Goal: Task Accomplishment & Management: Manage account settings

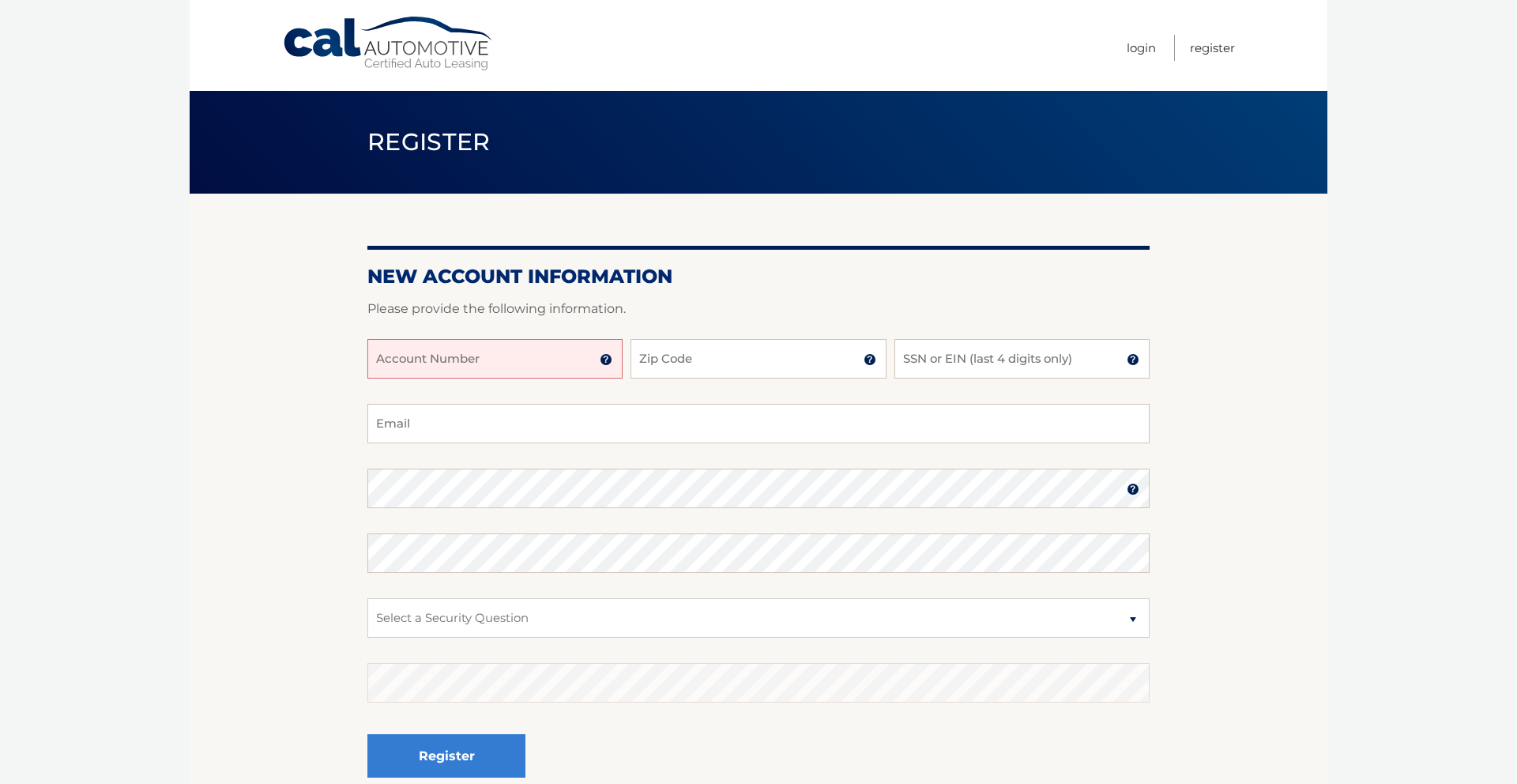
click at [479, 345] on input "Account Number" at bounding box center [495, 358] width 255 height 39
type input "44456013457"
click at [725, 372] on input "Zip Code" at bounding box center [758, 358] width 255 height 39
type input "11596"
type input "7132"
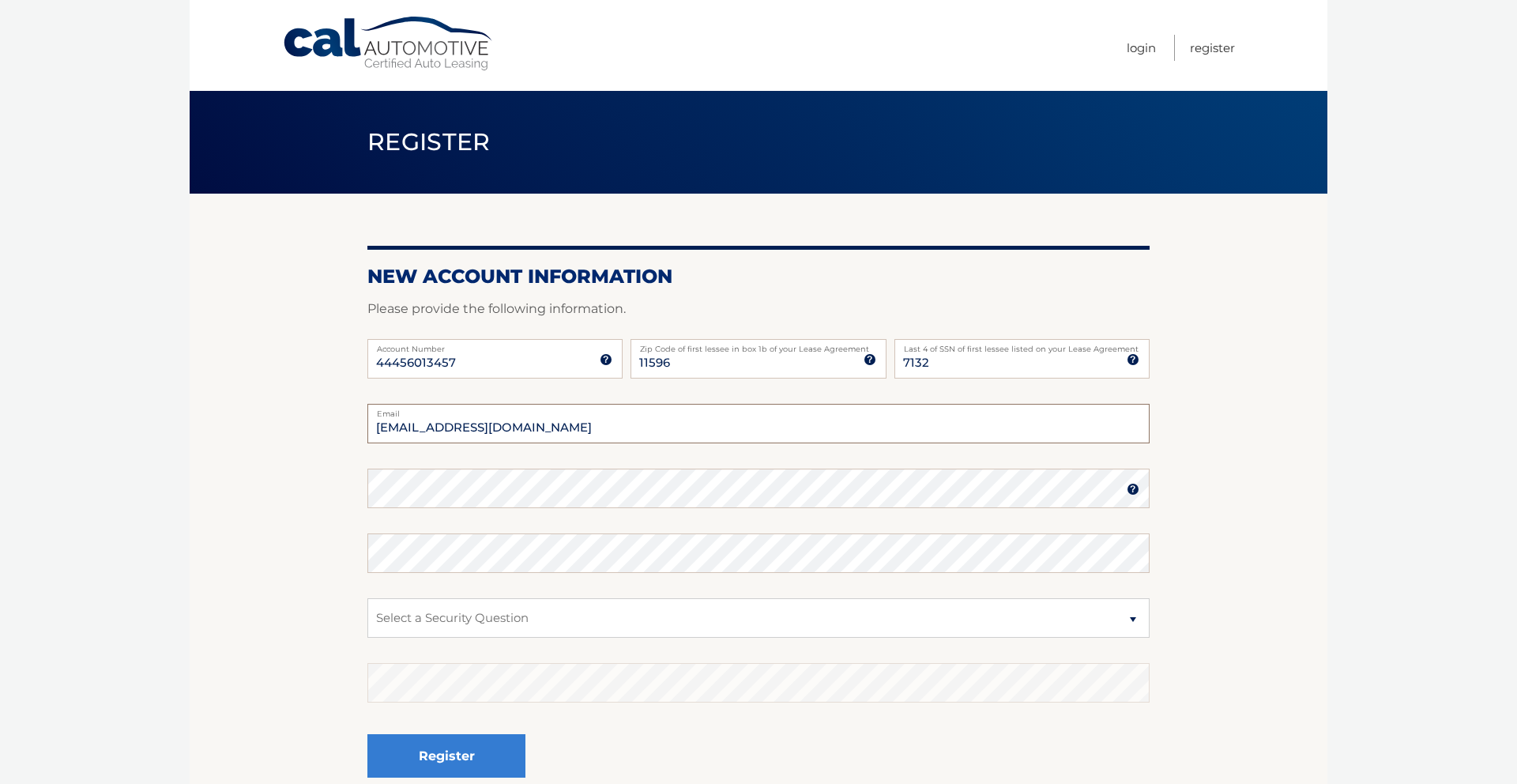
type input "elliottdroth@gmail.com"
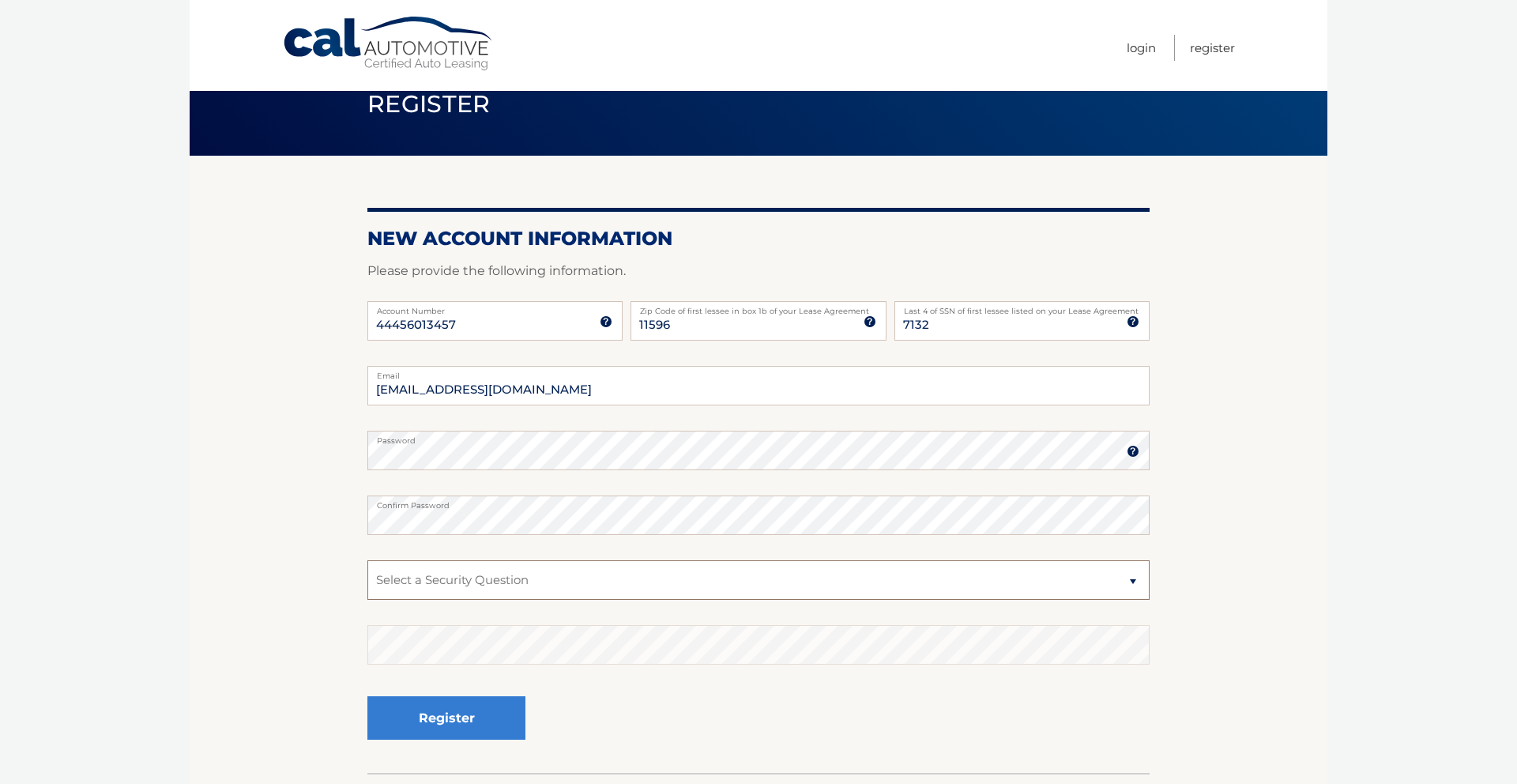
scroll to position [50, 0]
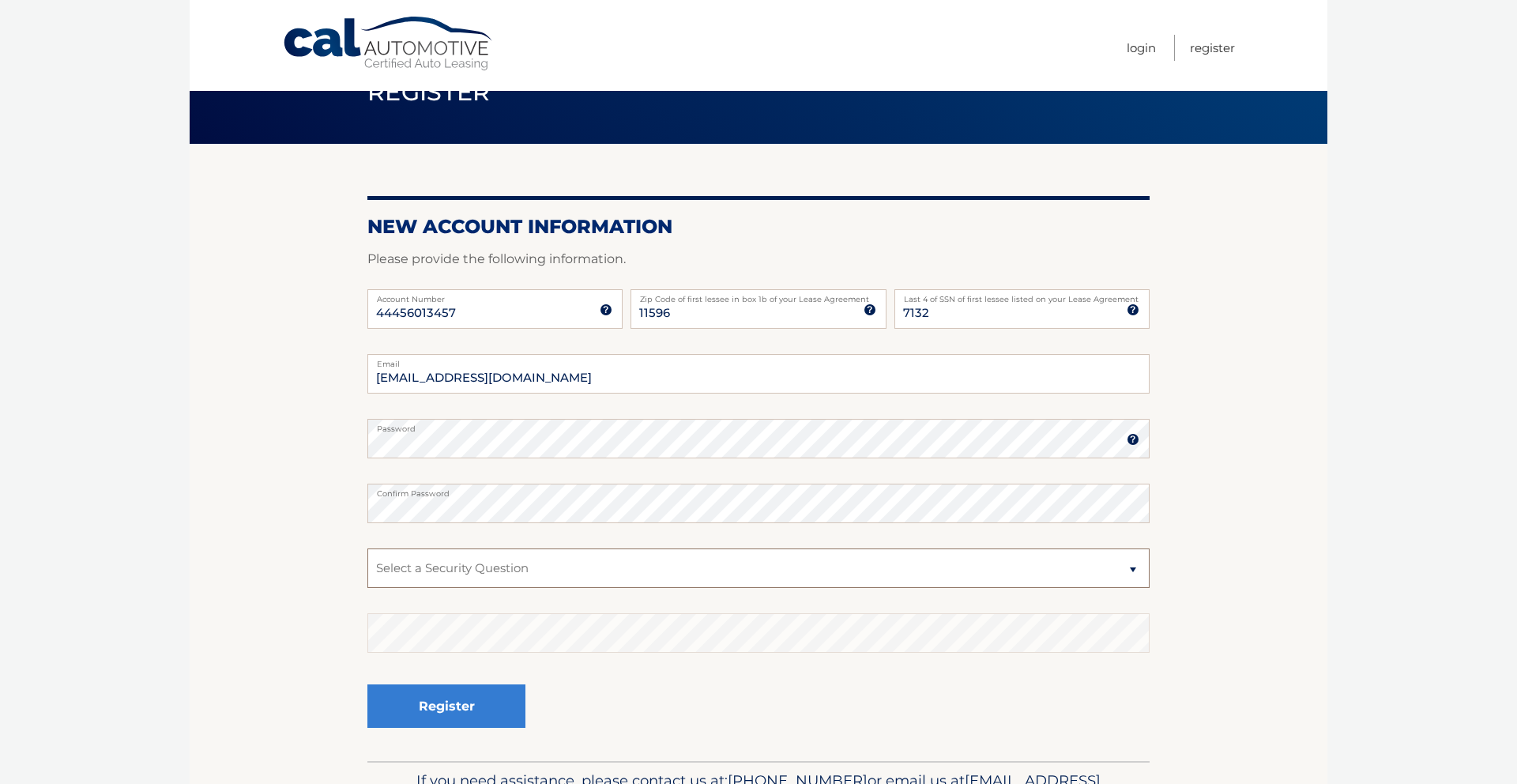
click at [647, 570] on select "Select a Security Question What was the name of your elementary school? What is…" at bounding box center [758, 567] width 783 height 39
select select "2"
click at [367, 548] on select "Select a Security Question What was the name of your elementary school? What is…" at bounding box center [758, 567] width 783 height 39
click at [493, 694] on button "Register" at bounding box center [446, 706] width 158 height 44
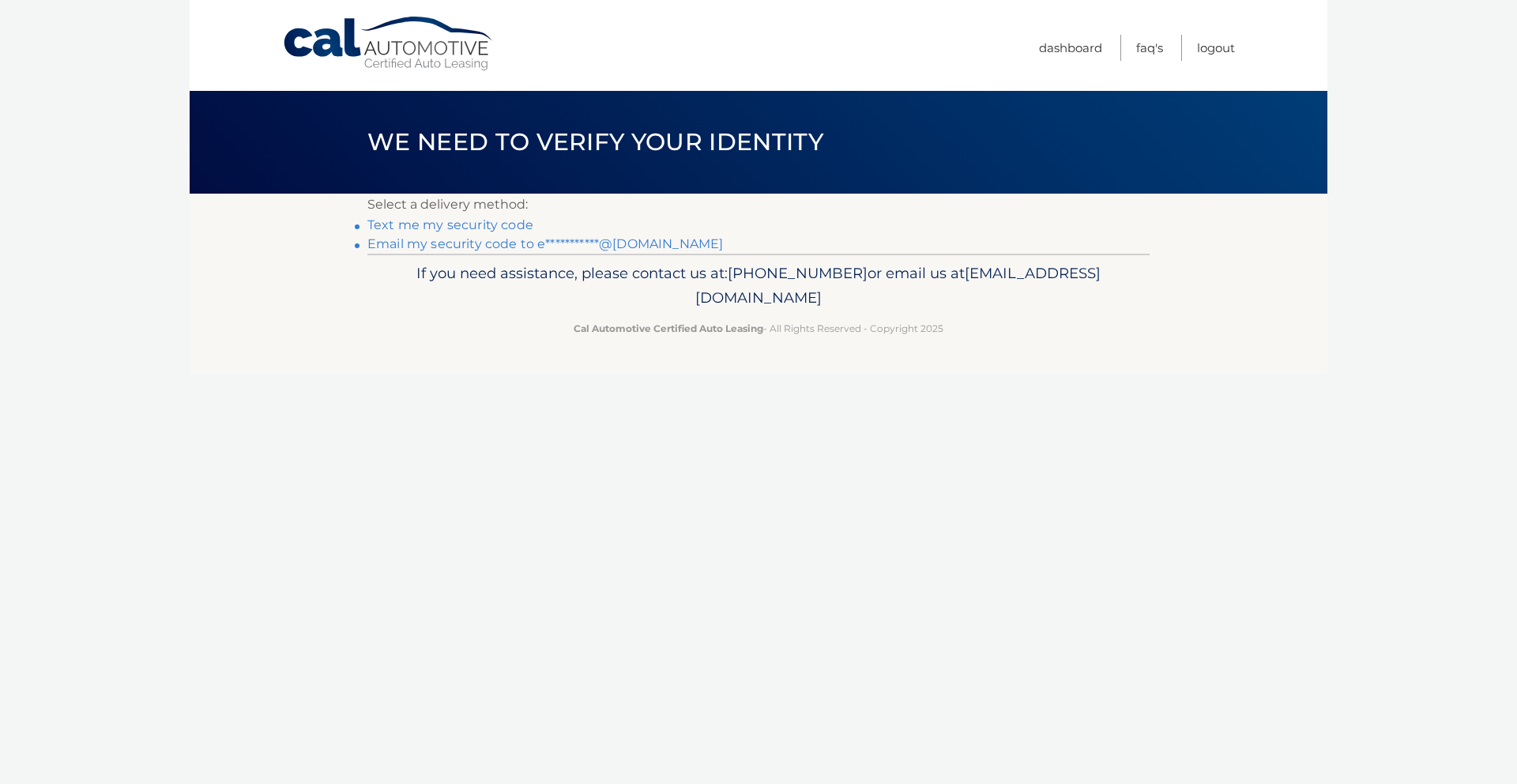
click at [448, 246] on link "**********" at bounding box center [545, 243] width 356 height 15
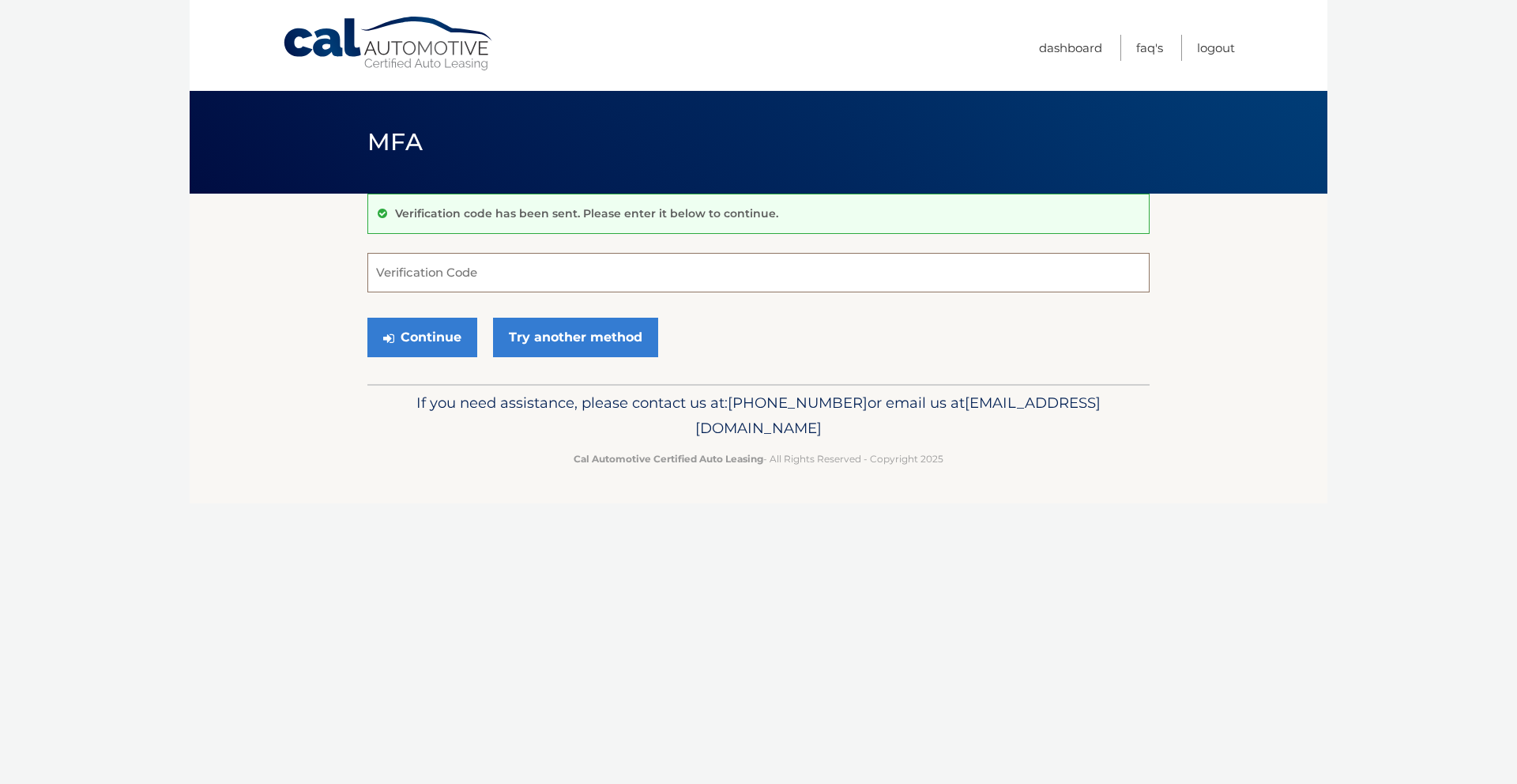
click at [539, 272] on input "Verification Code" at bounding box center [758, 272] width 783 height 39
paste input "615787"
type input "615787"
click at [449, 323] on button "Continue" at bounding box center [422, 336] width 110 height 39
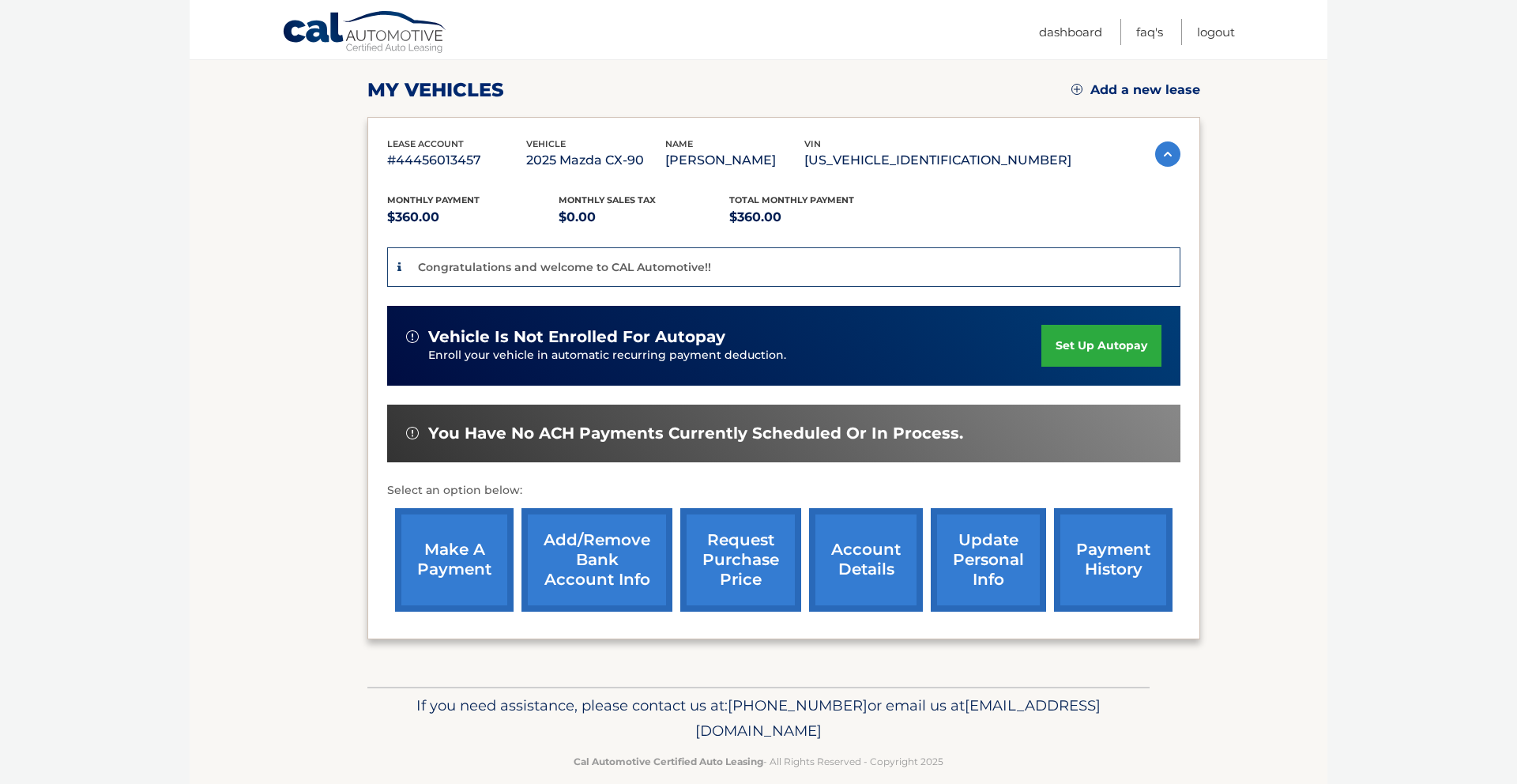
scroll to position [229, 0]
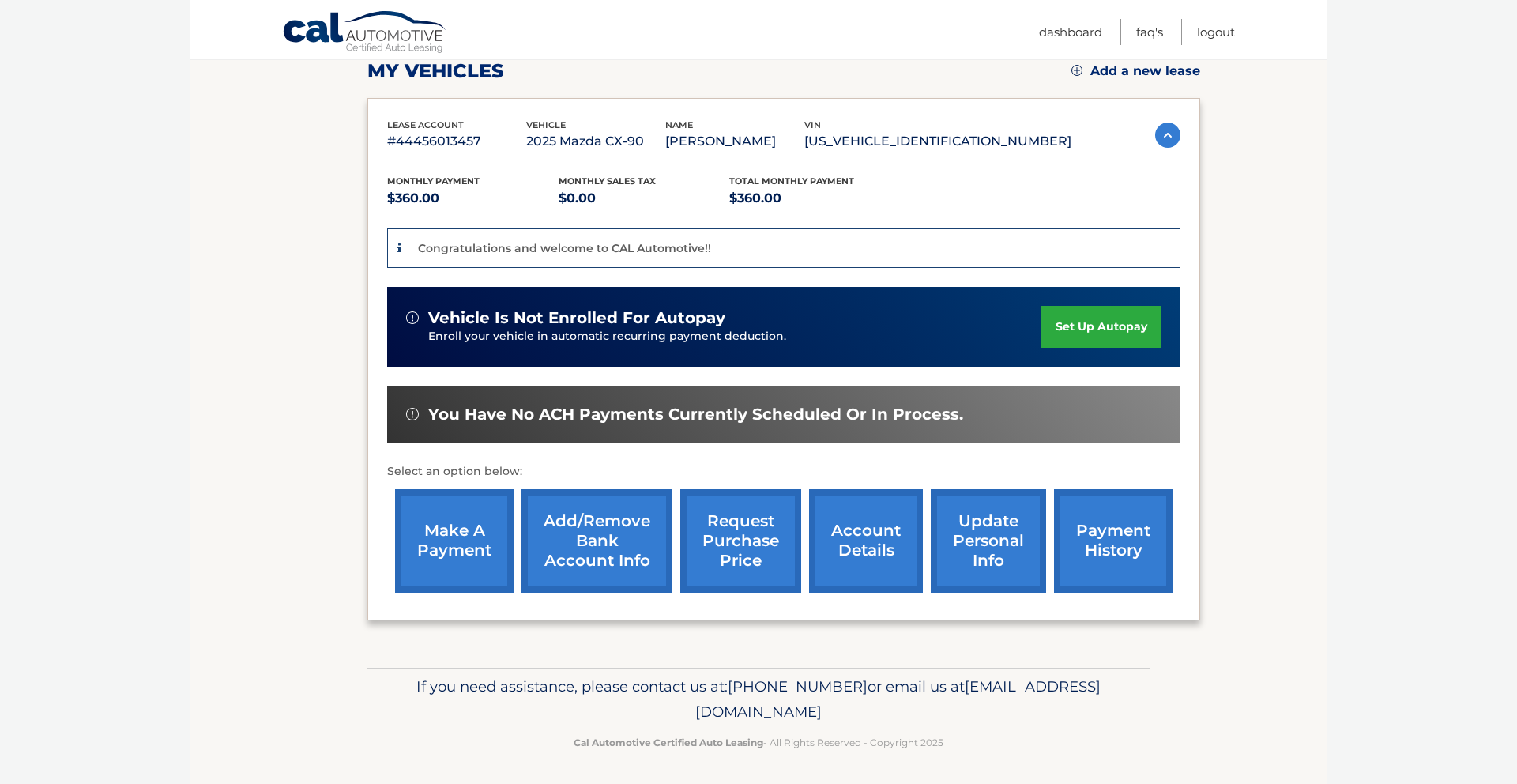
click at [1076, 330] on link "set up autopay" at bounding box center [1101, 327] width 120 height 42
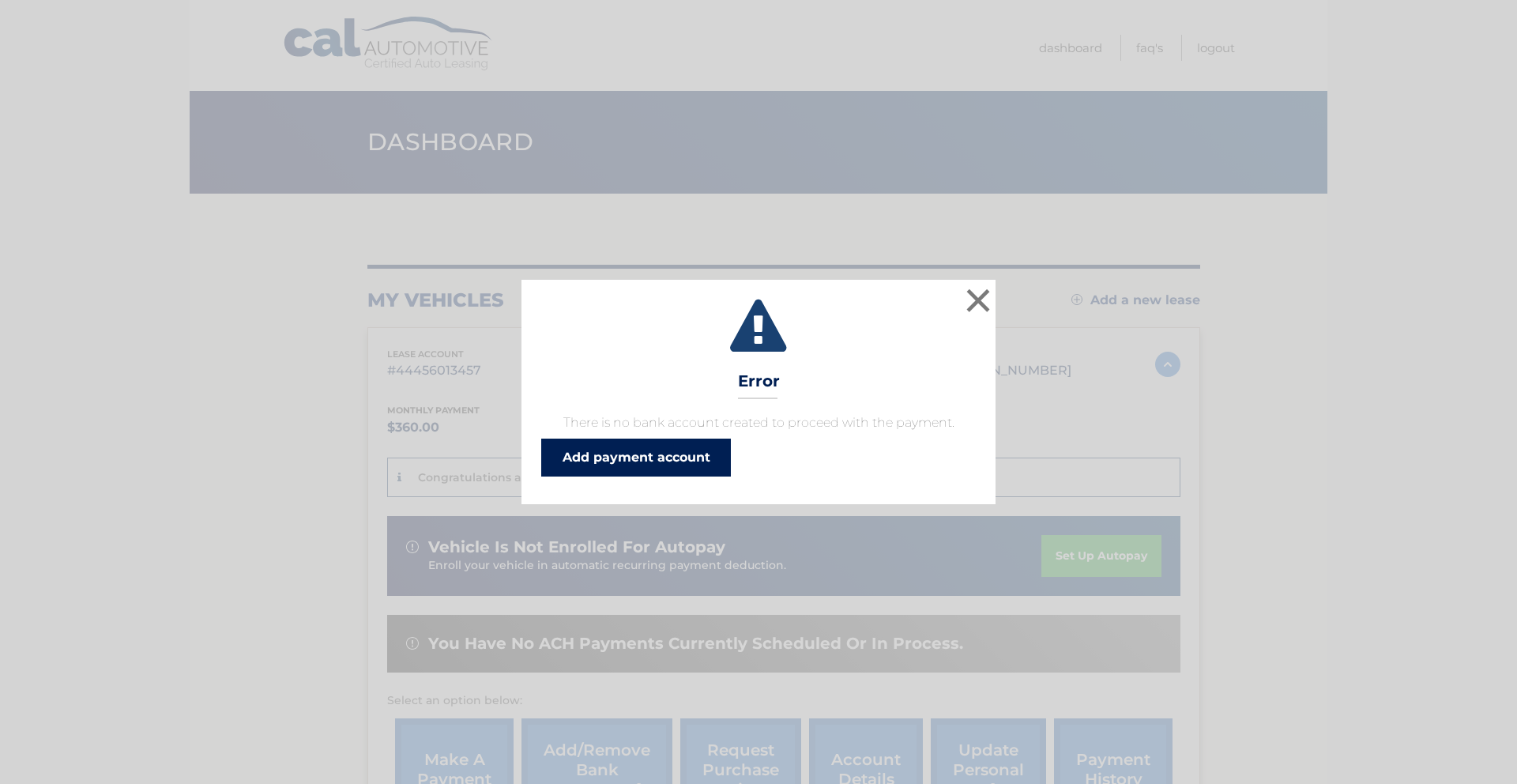
click at [678, 448] on link "Add payment account" at bounding box center [636, 457] width 190 height 38
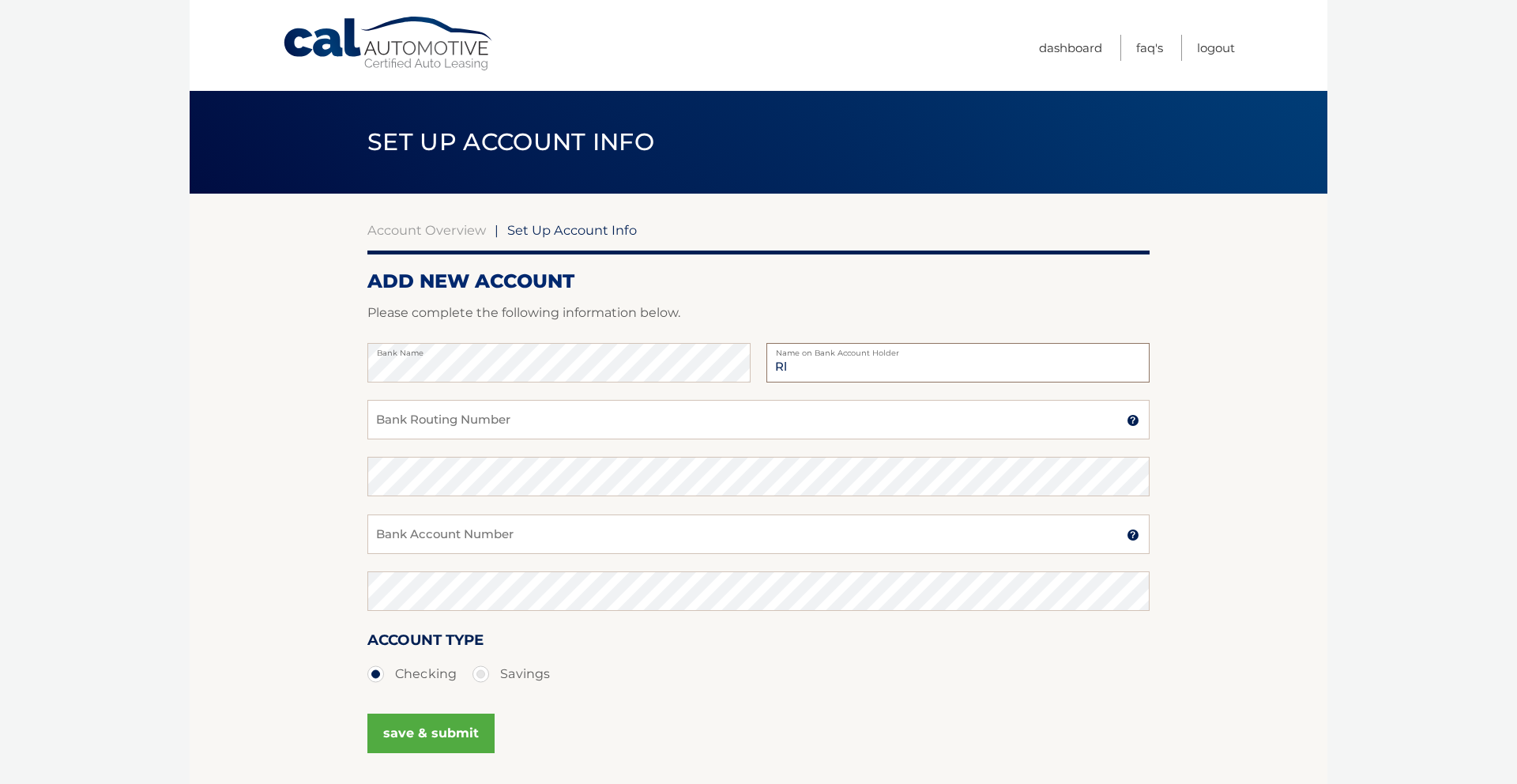
type input "R"
type input "Elliott Roth"
click at [513, 412] on input "Bank Routing Number" at bounding box center [758, 419] width 783 height 39
click at [429, 427] on input "021000021" at bounding box center [758, 419] width 783 height 39
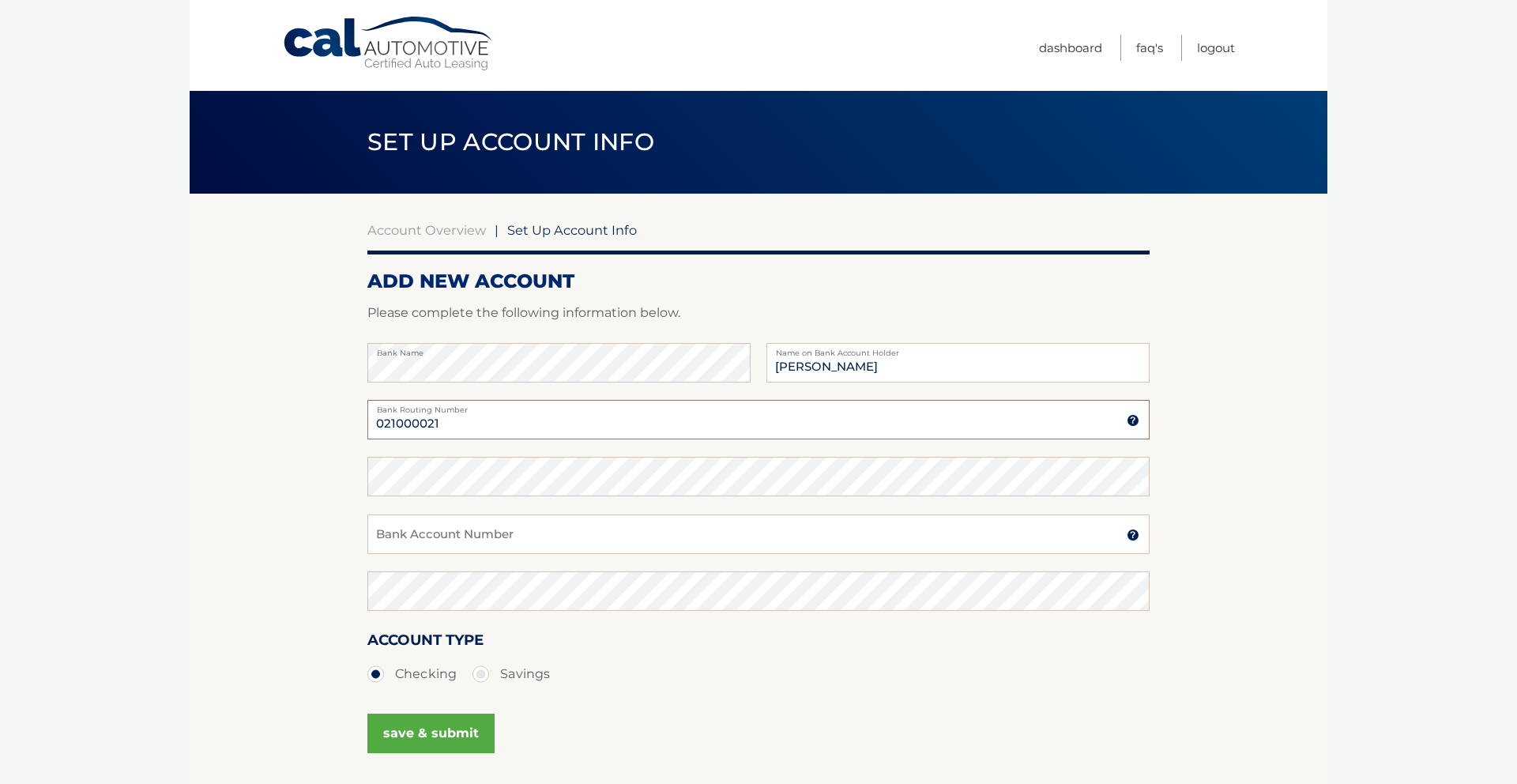
type input "021000021"
click at [471, 531] on input "Bank Account Number" at bounding box center [758, 533] width 783 height 39
click at [440, 538] on input "769562075" at bounding box center [758, 533] width 783 height 39
click at [435, 537] on input "769562075" at bounding box center [758, 533] width 783 height 39
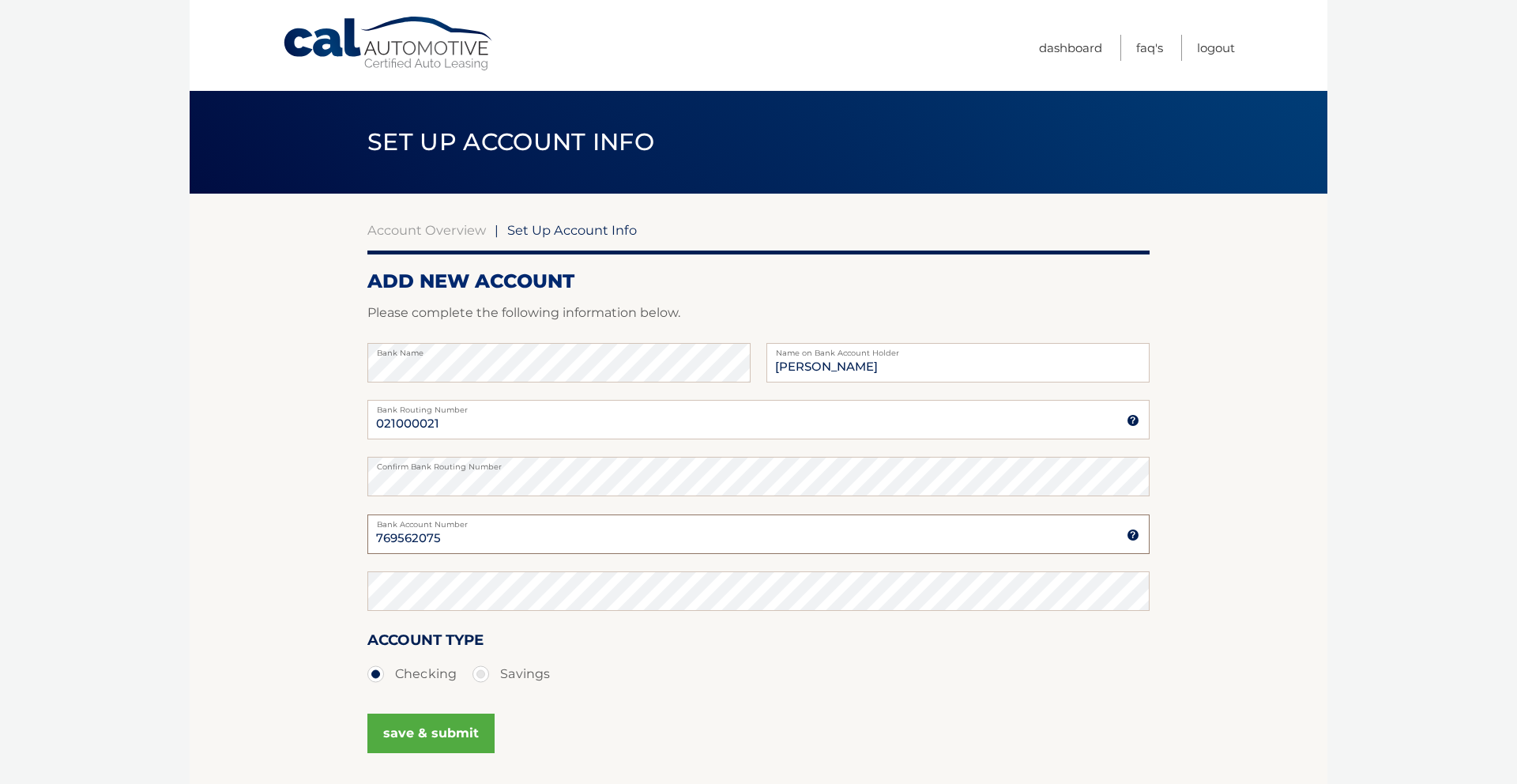
type input "769562075"
click at [435, 742] on button "save & submit" at bounding box center [431, 732] width 128 height 39
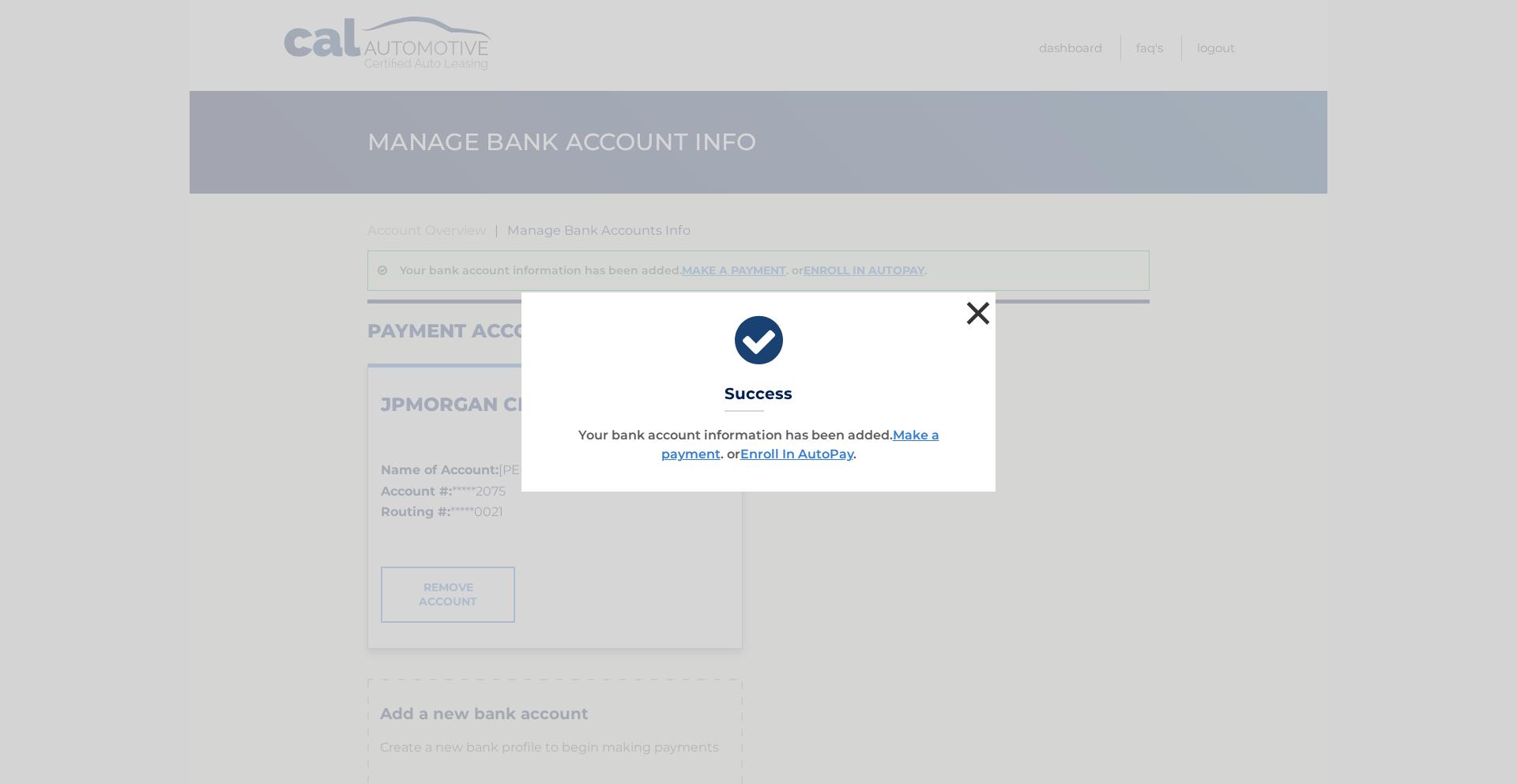
click at [965, 320] on button "×" at bounding box center [978, 313] width 31 height 31
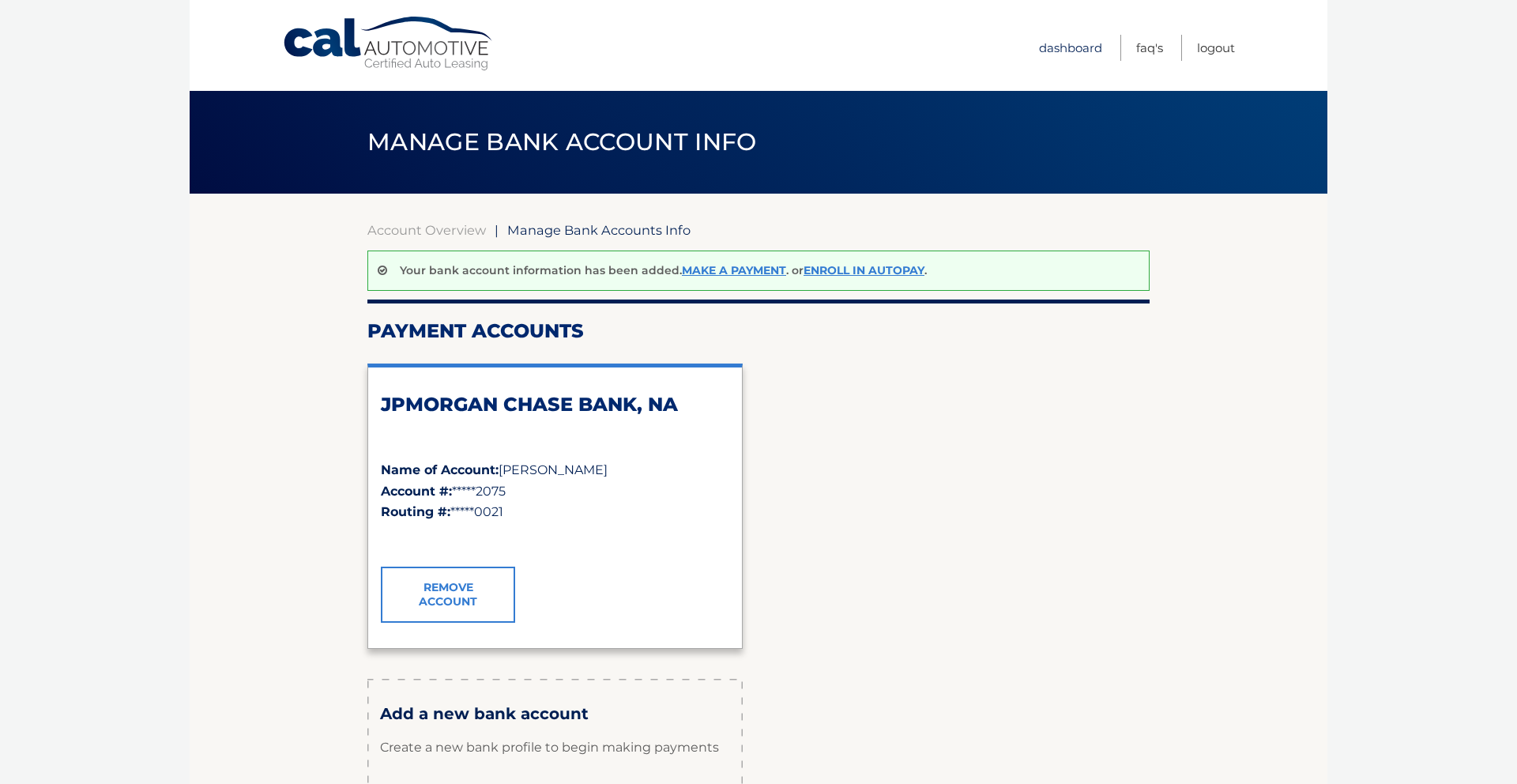
click at [1075, 45] on link "Dashboard" at bounding box center [1070, 48] width 63 height 26
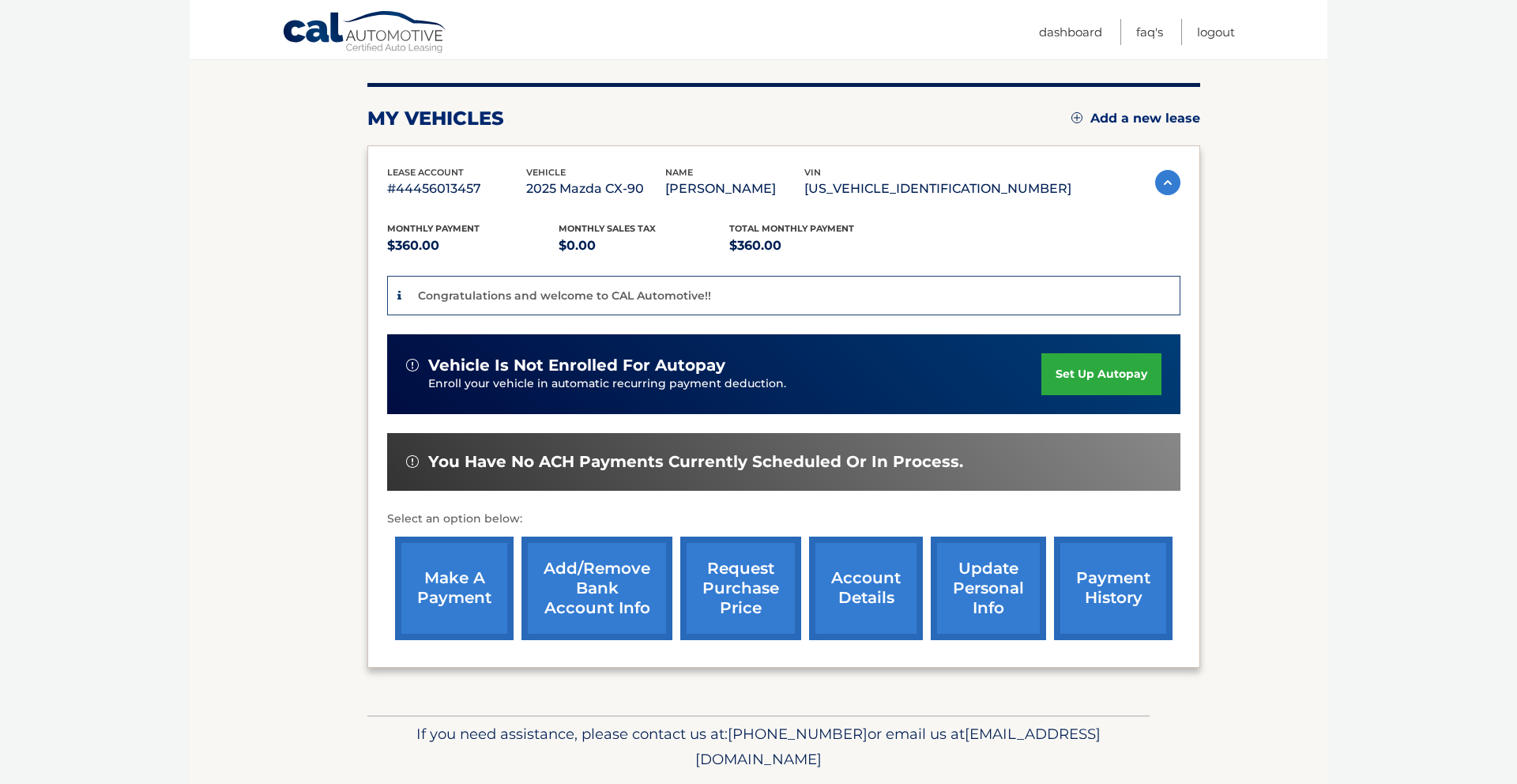
scroll to position [184, 0]
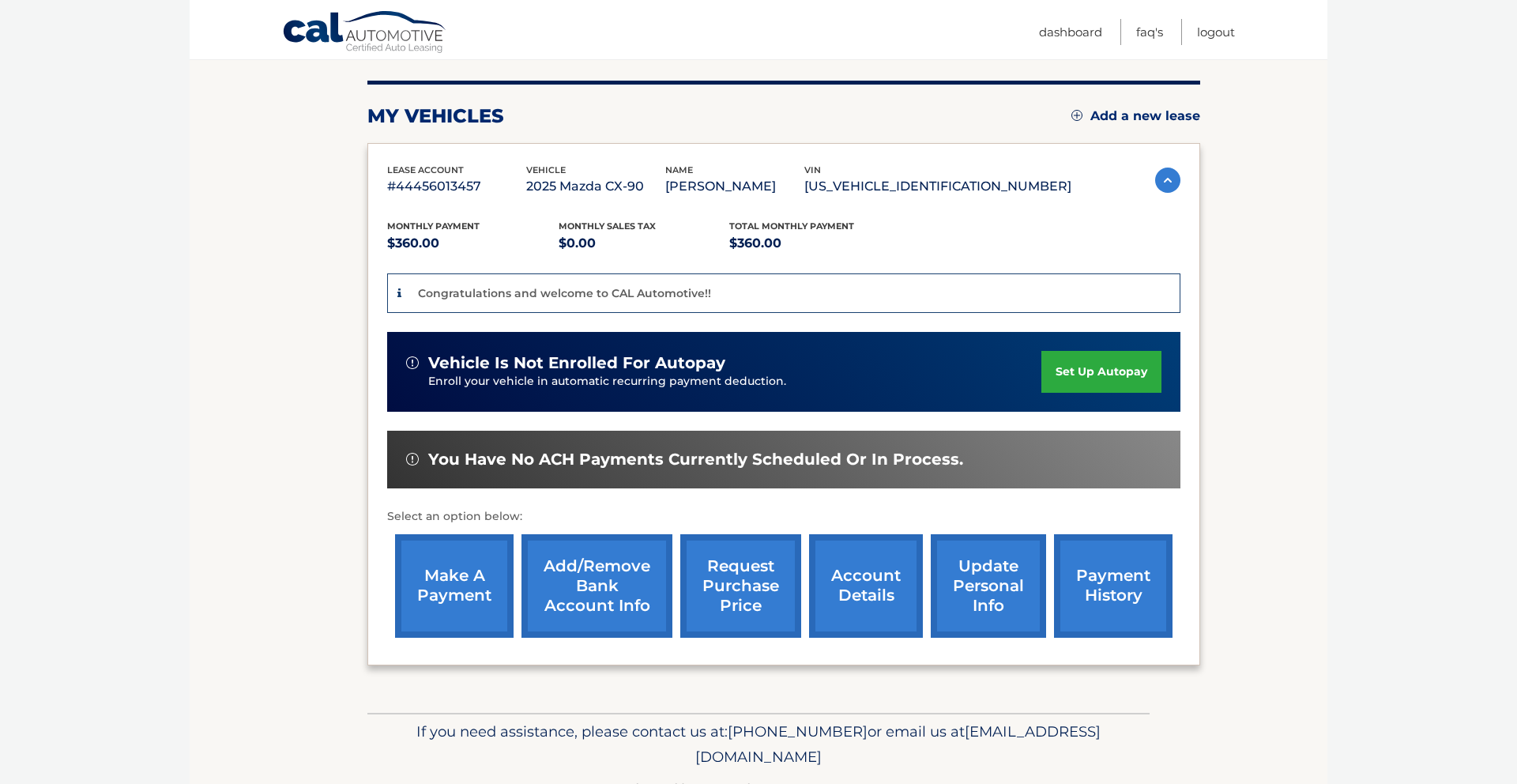
click at [1114, 374] on link "set up autopay" at bounding box center [1101, 371] width 120 height 42
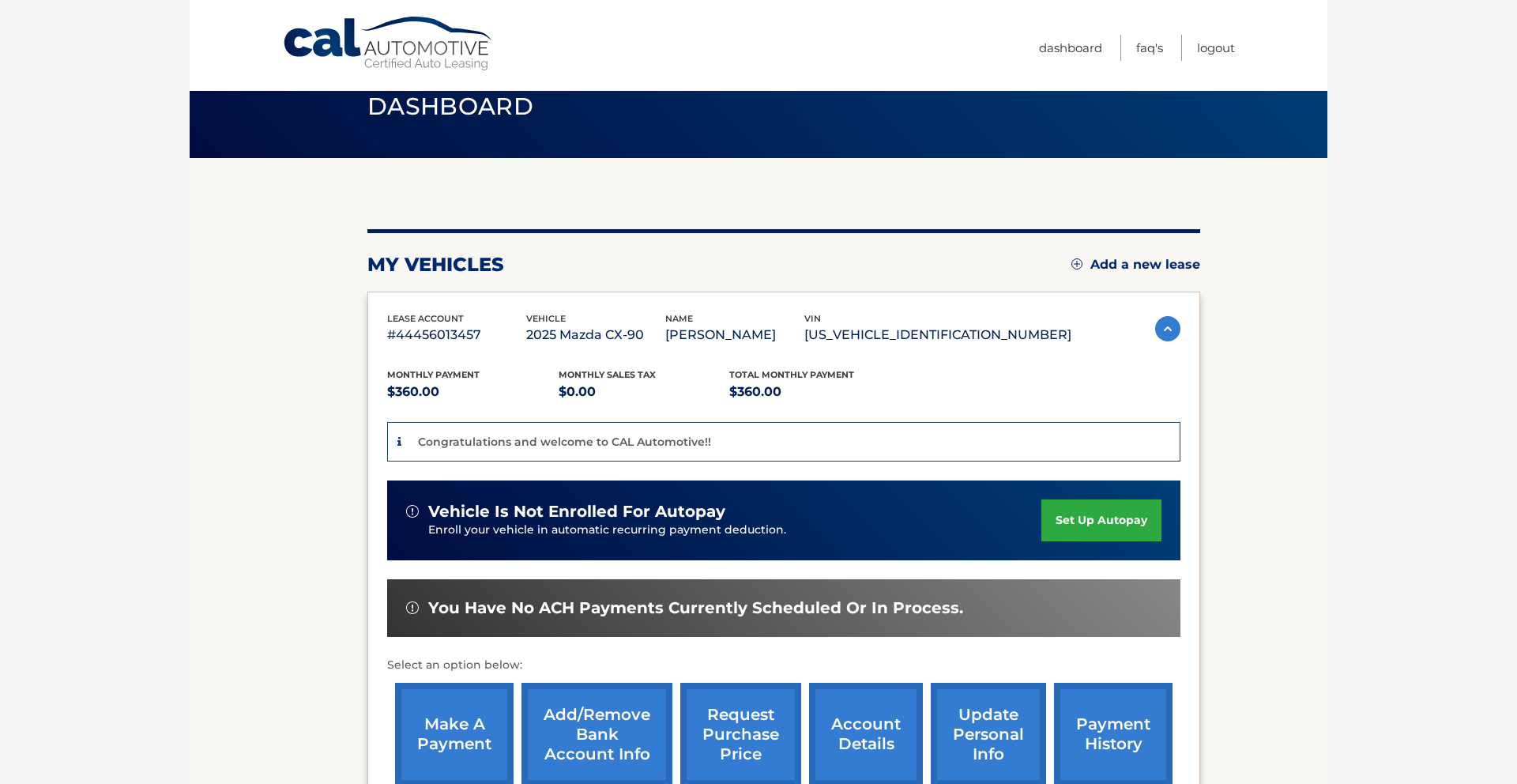
scroll to position [233, 0]
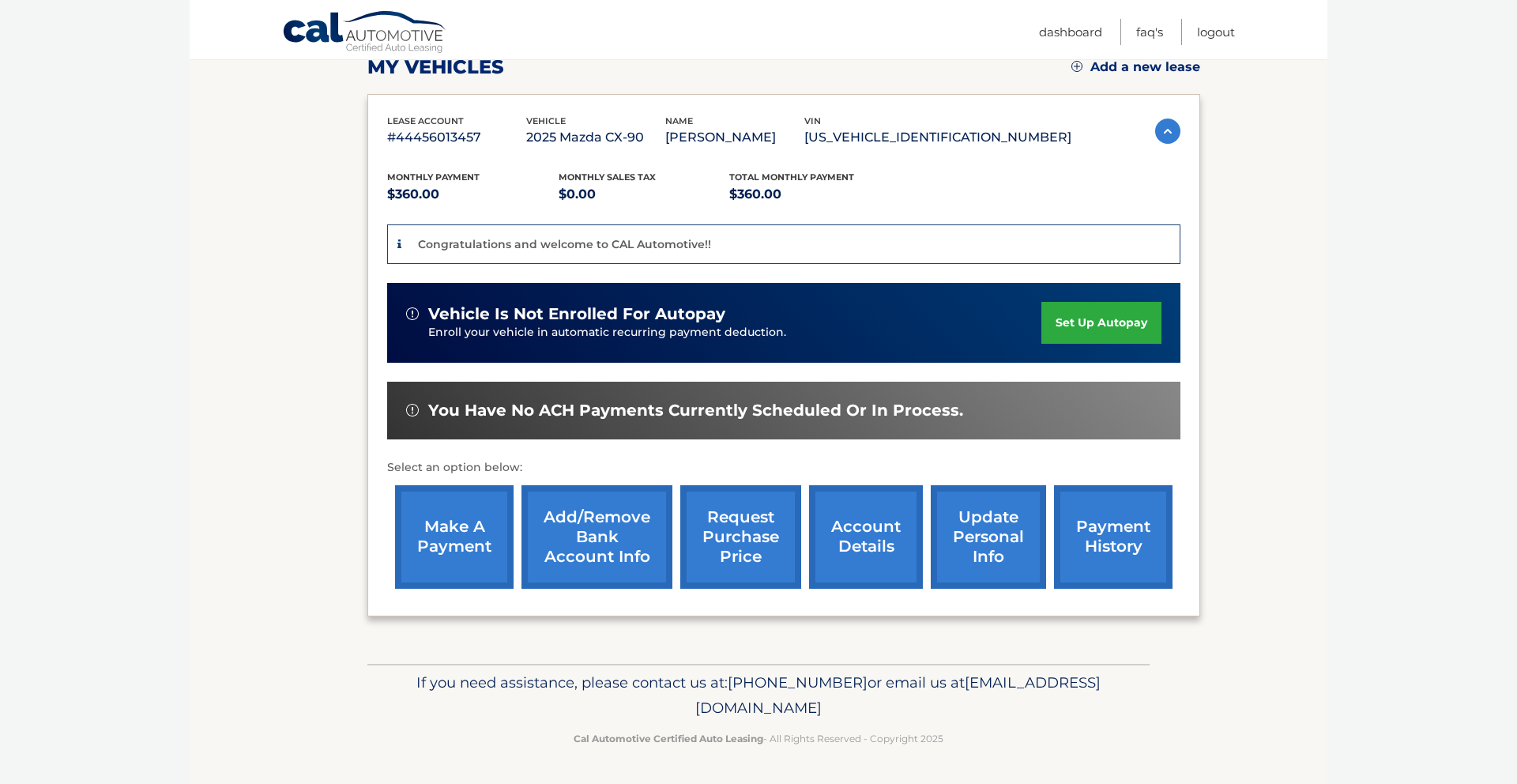
click at [433, 530] on link "make a payment" at bounding box center [455, 537] width 119 height 103
click at [1106, 328] on link "set up autopay" at bounding box center [1101, 323] width 120 height 42
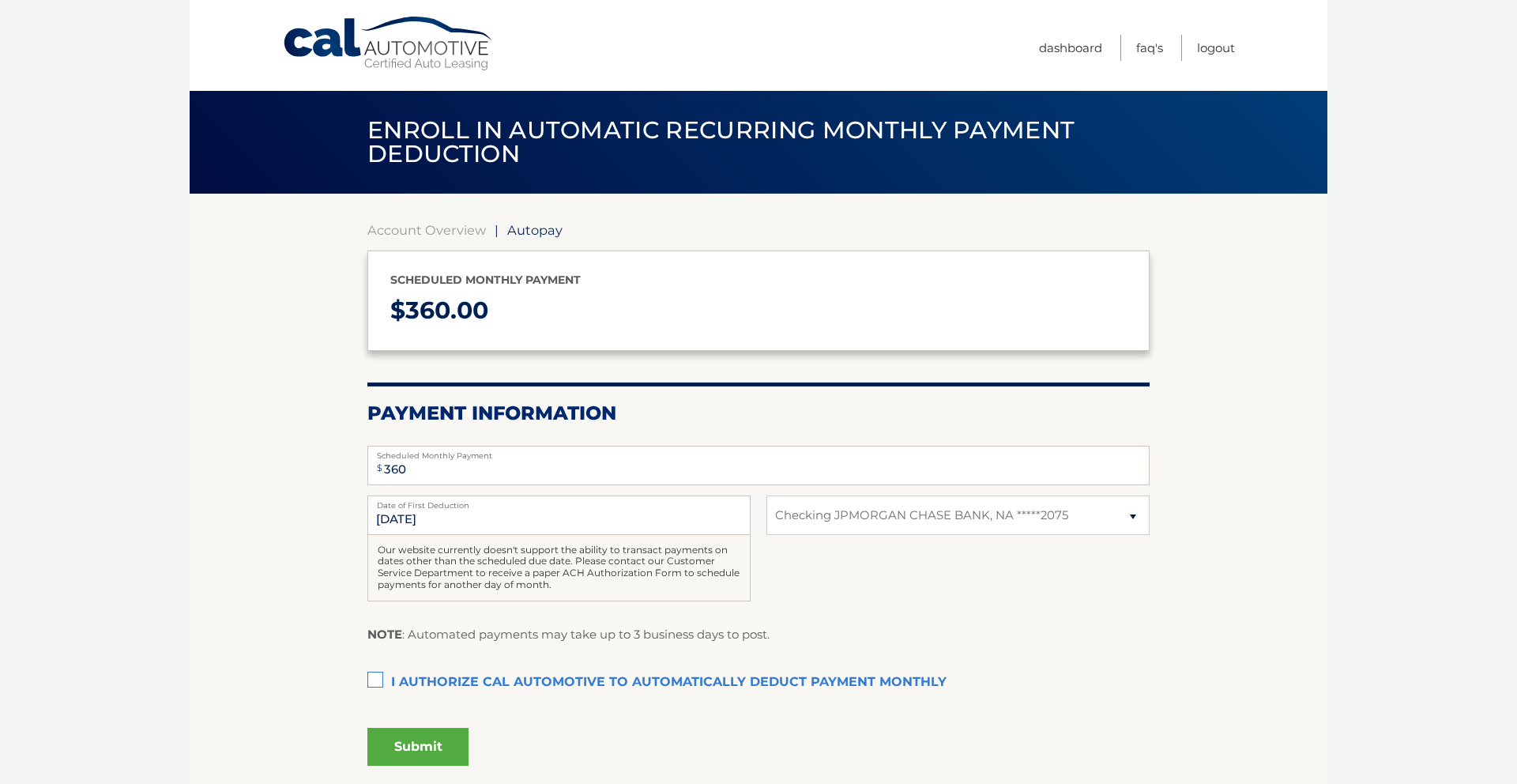
select select "MTU4MWI0MzktYjliZS00OWJhLWI3M2MtNjc5NGYxNjRiNDcz"
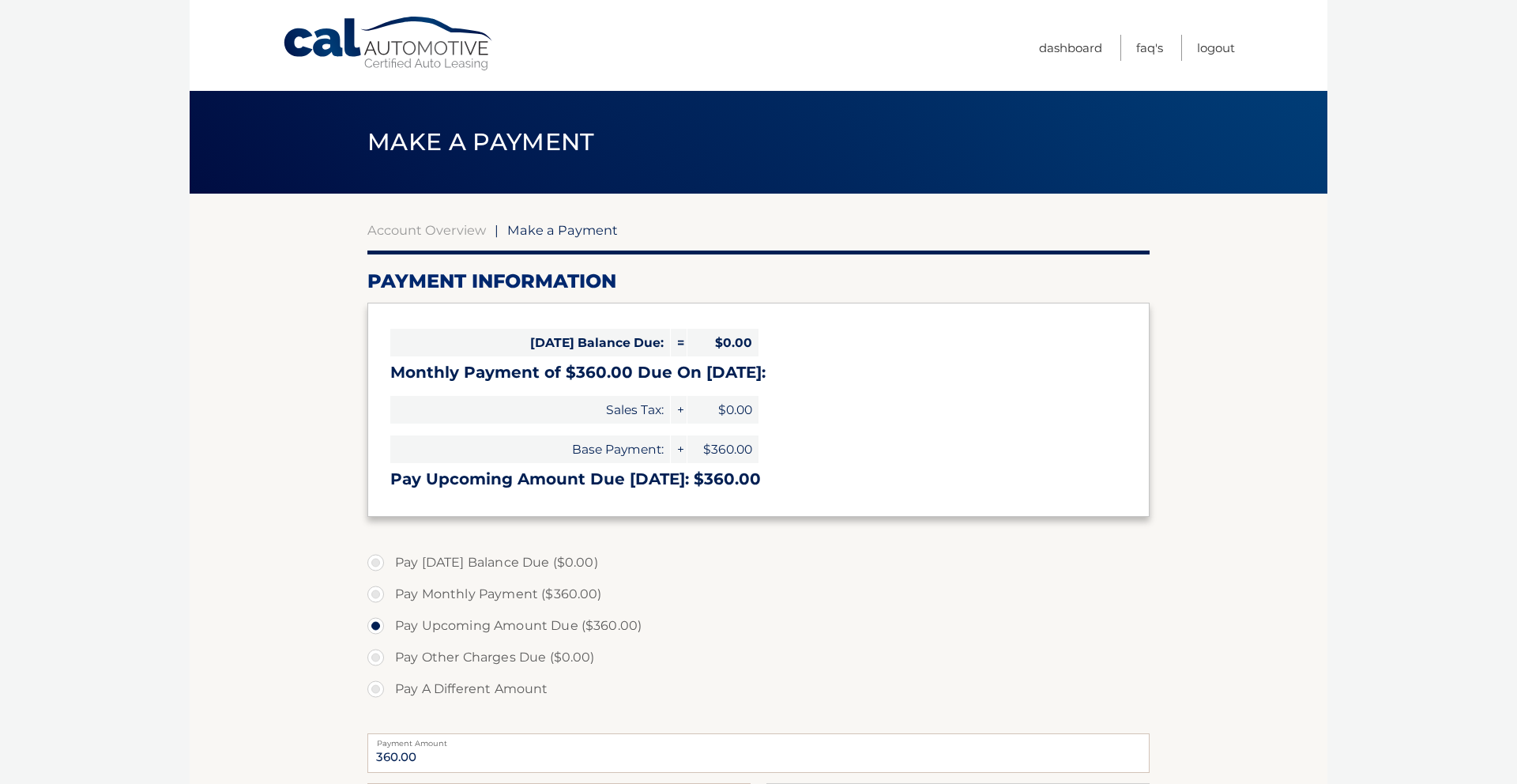
select select "MTU4MWI0MzktYjliZS00OWJhLWI3M2MtNjc5NGYxNjRiNDcz"
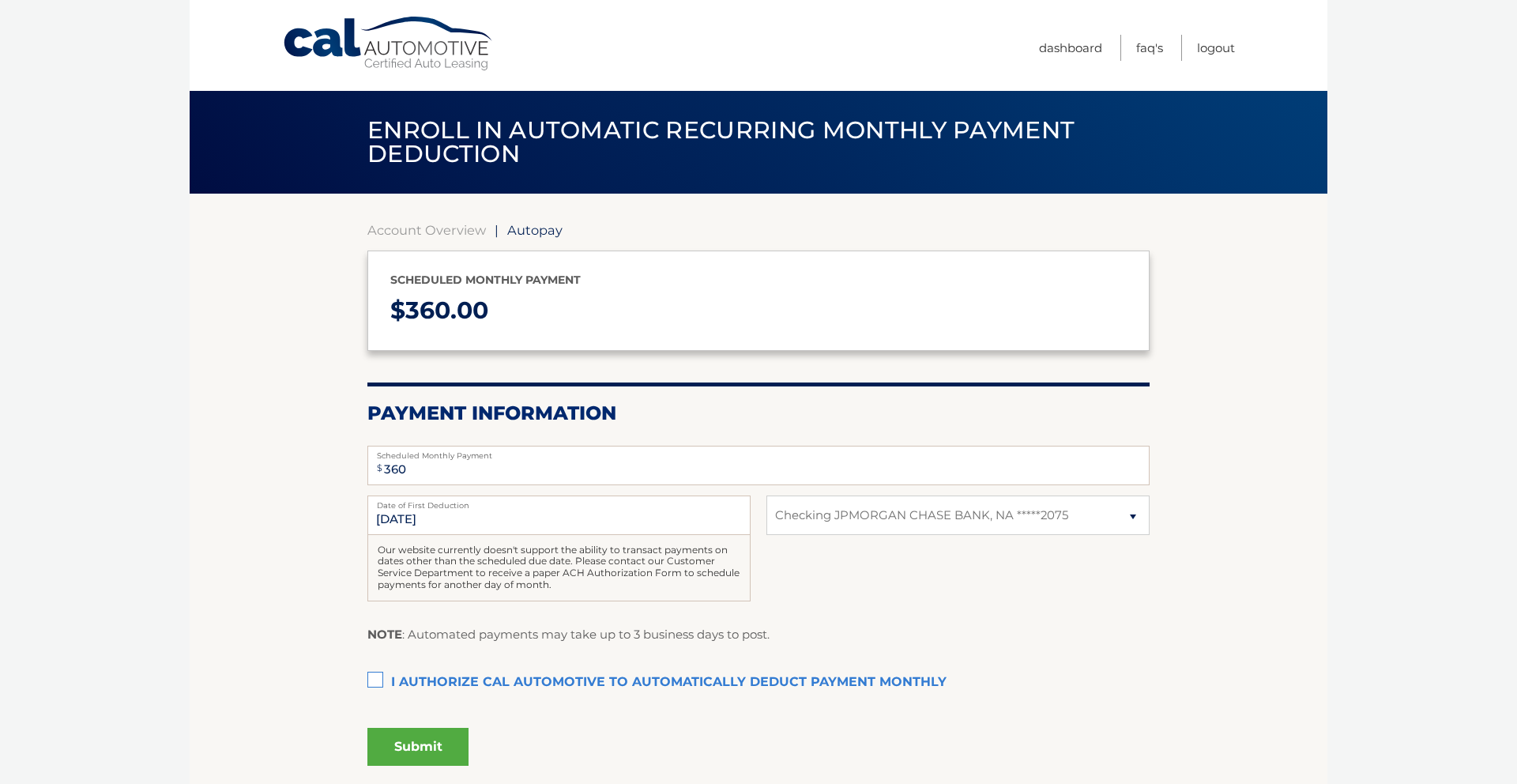
select select "MTU4MWI0MzktYjliZS00OWJhLWI3M2MtNjc5NGYxNjRiNDcz"
click at [376, 687] on label "I authorize cal automotive to automatically deduct payment monthly This checkbo…" at bounding box center [758, 683] width 783 height 31
click at [0, 0] on input "I authorize cal automotive to automatically deduct payment monthly This checkbo…" at bounding box center [0, 0] width 0 height 0
click at [431, 748] on button "Submit" at bounding box center [418, 746] width 101 height 38
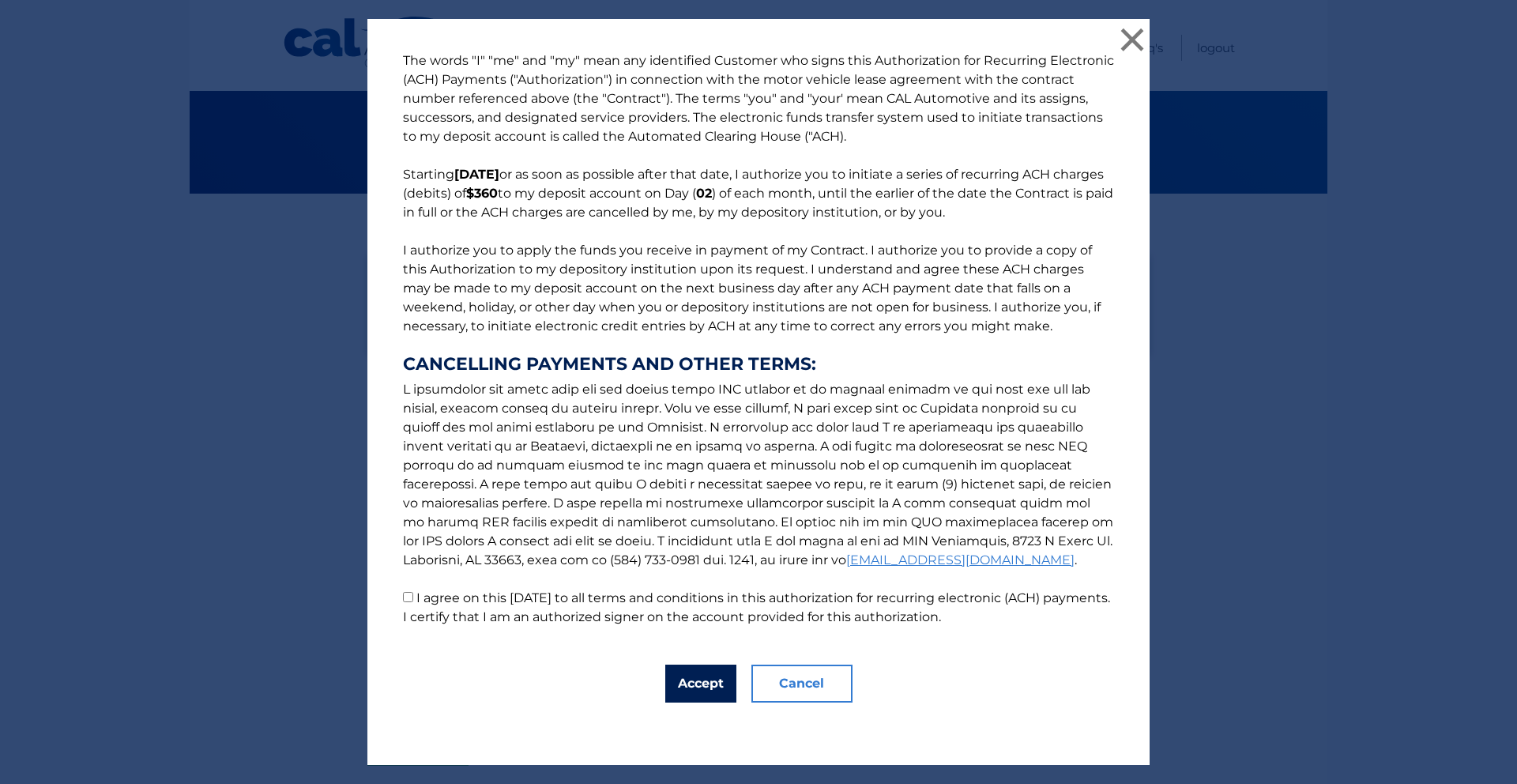
click at [672, 679] on button "Accept" at bounding box center [700, 683] width 71 height 38
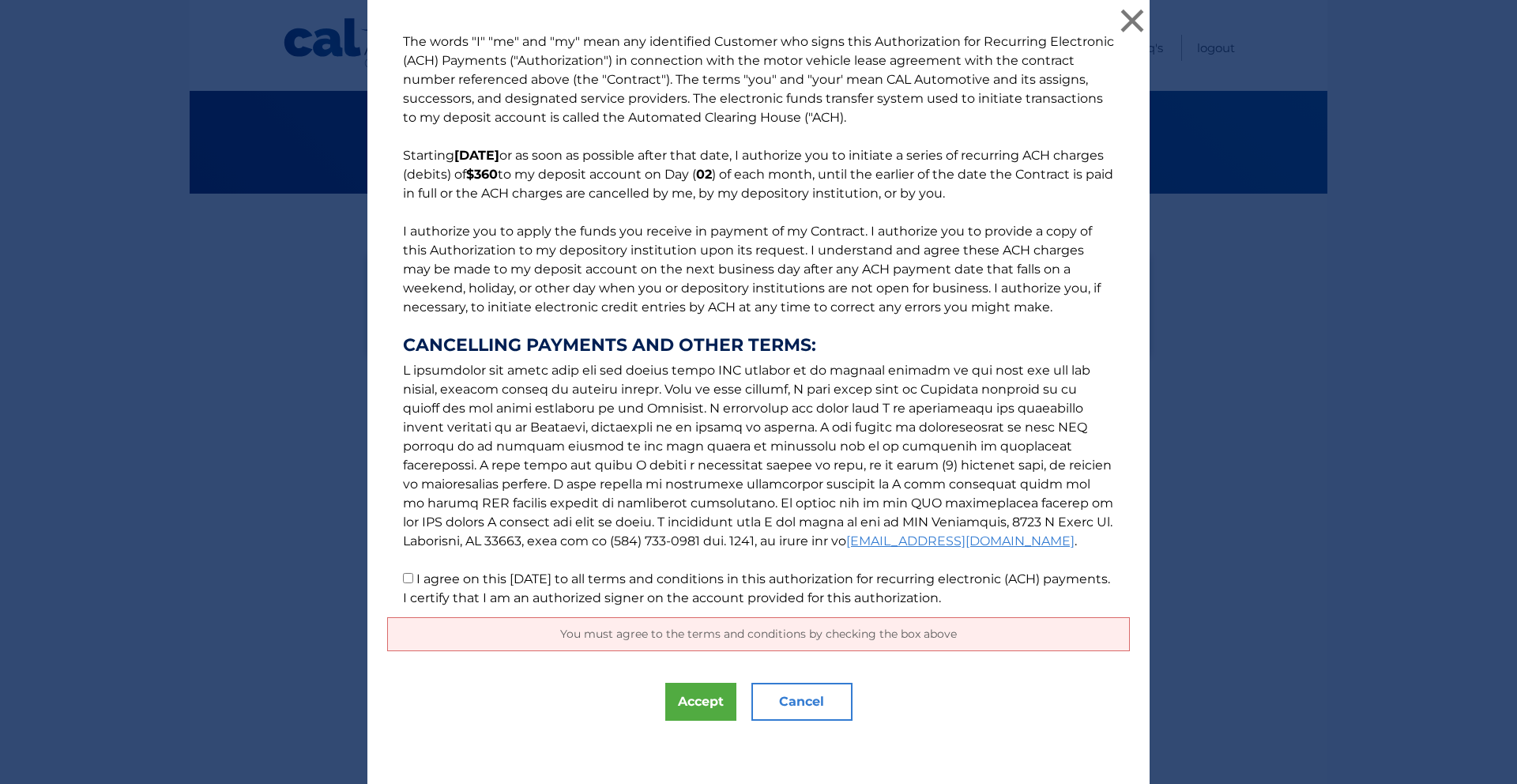
click at [492, 583] on label "I agree on this [DATE] to all terms and conditions in this authorization for re…" at bounding box center [756, 587] width 707 height 34
click at [414, 583] on input "I agree on this [DATE] to all terms and conditions in this authorization for re…" at bounding box center [408, 578] width 10 height 10
checkbox input "true"
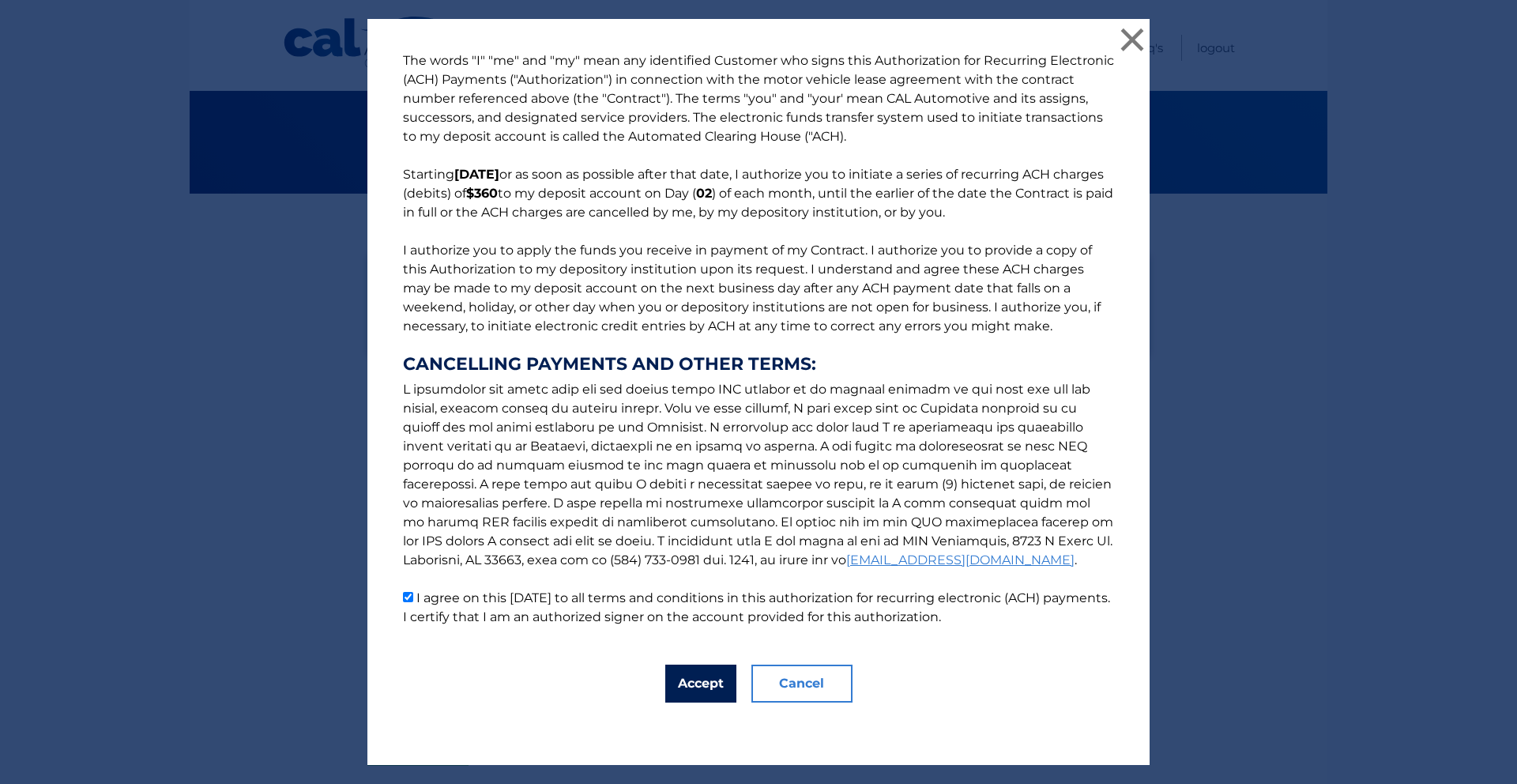
click at [685, 676] on button "Accept" at bounding box center [700, 683] width 71 height 38
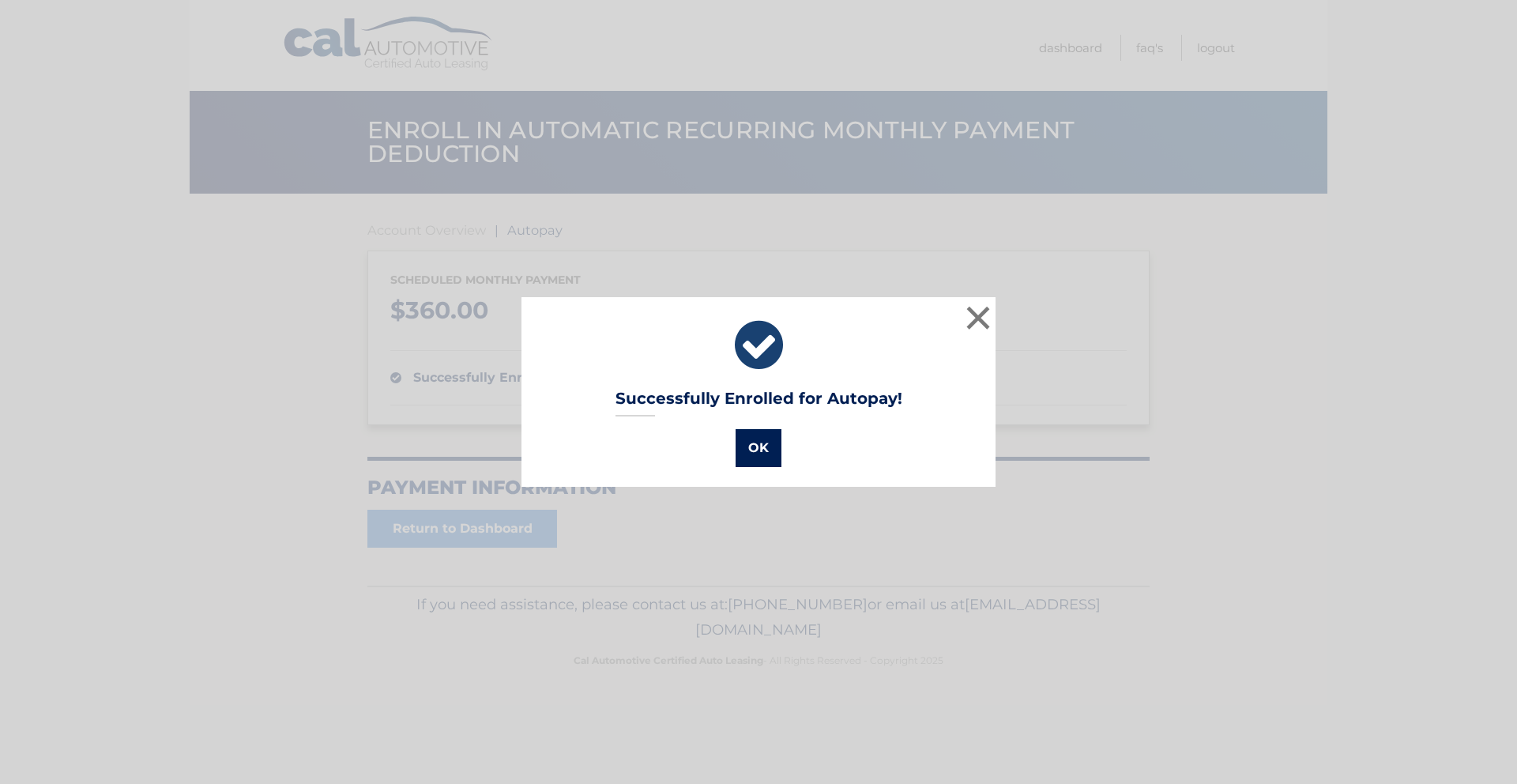
click at [768, 434] on button "OK" at bounding box center [758, 448] width 45 height 38
